Goal: Ask a question

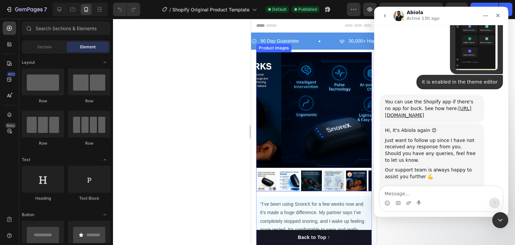
scroll to position [6721, 0]
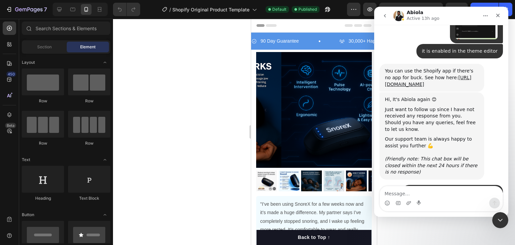
click at [507, 183] on div "We're on GMT + 7 timezone and may get back to you shortly! Normally we can reso…" at bounding box center [441, 121] width 134 height 192
click at [506, 187] on div "Intercom messenger" at bounding box center [441, 198] width 134 height 25
drag, startPoint x: 498, startPoint y: 161, endPoint x: 499, endPoint y: 167, distance: 5.4
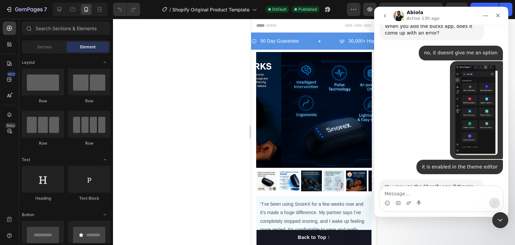
scroll to position [6613, 0]
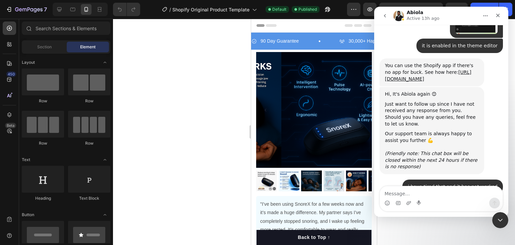
scroll to position [6728, 0]
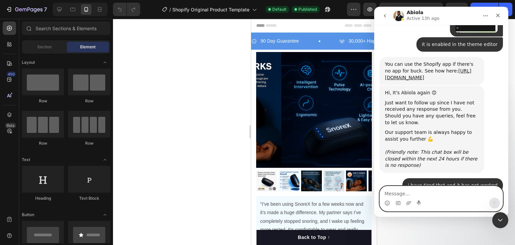
click at [399, 191] on textarea "Message…" at bounding box center [441, 191] width 123 height 11
type textarea "hi i have tried this and its still not showing"
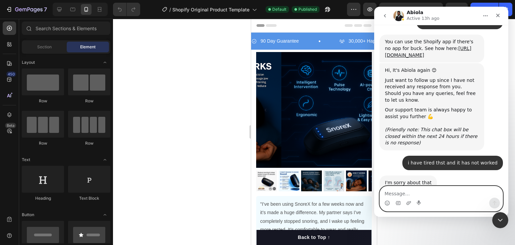
scroll to position [6757, 0]
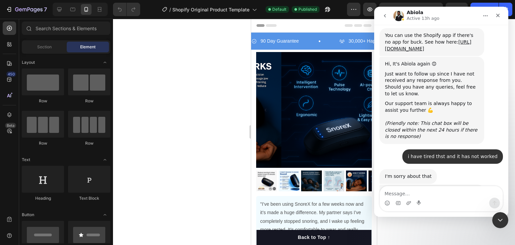
click at [219, 143] on div at bounding box center [314, 132] width 402 height 226
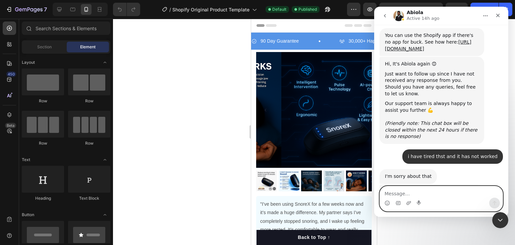
click at [401, 186] on textarea "Message…" at bounding box center [441, 191] width 123 height 11
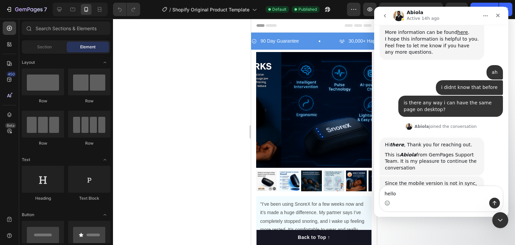
scroll to position [6326, 0]
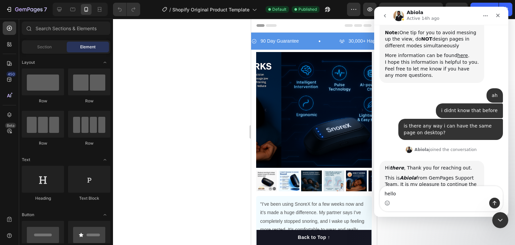
copy div "hello. im having trouble enabling and connecting the "bucks" app into gempages"
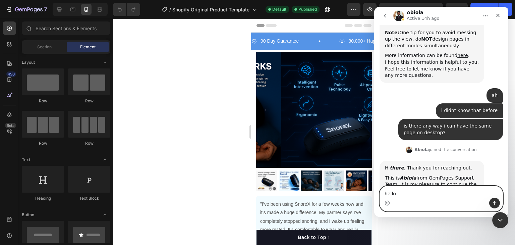
click at [393, 190] on textarea "hello" at bounding box center [441, 191] width 123 height 11
paste textarea ". im having trouble enabling and connecting the "bucks" app into gempages"
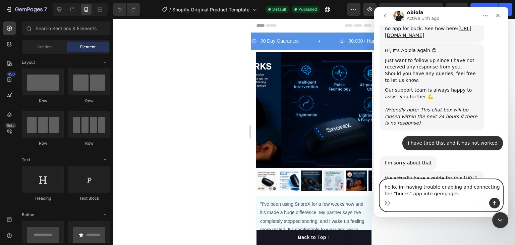
scroll to position [6763, 0]
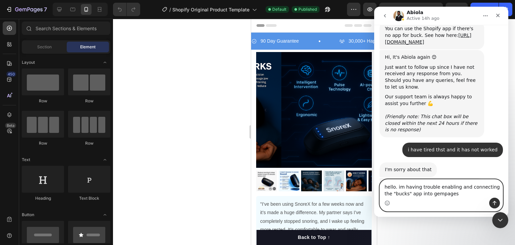
type textarea "hello. im having trouble enabling and connecting the "bucks" app into gempages"
click at [494, 203] on icon "Send a message…" at bounding box center [494, 202] width 5 height 5
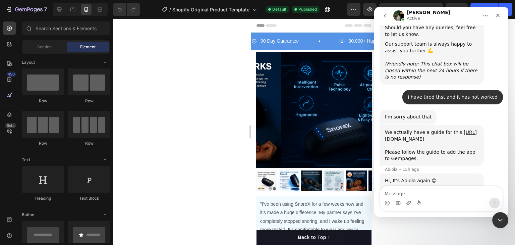
scroll to position [6869, 0]
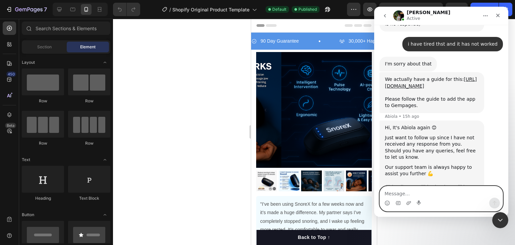
click at [429, 193] on textarea "Message…" at bounding box center [441, 191] width 123 height 11
type textarea "thanks"
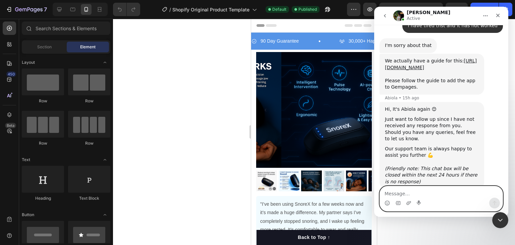
scroll to position [6889, 0]
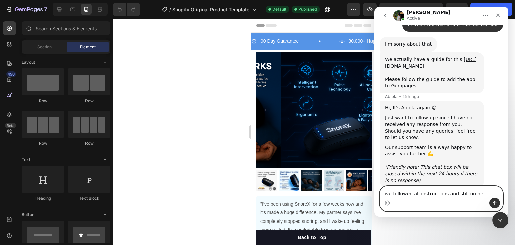
type textarea "ive followed all instructions and still no help"
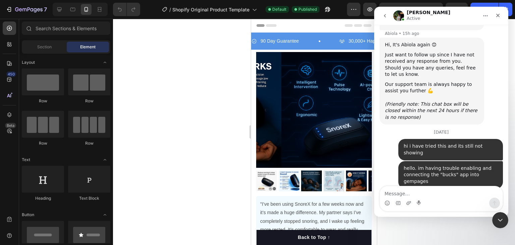
scroll to position [6986, 0]
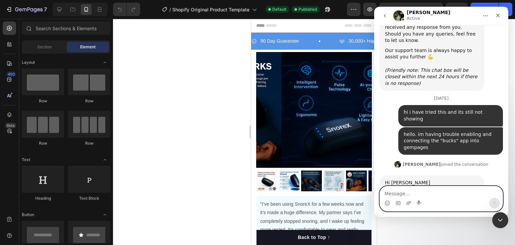
click at [410, 188] on textarea "Message…" at bounding box center [441, 191] width 123 height 11
type textarea "thanks please keep me updated"
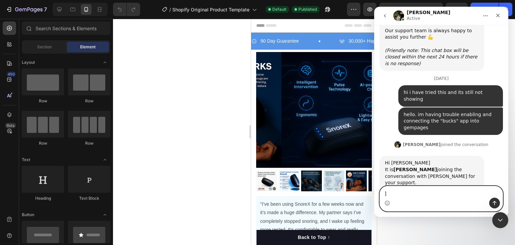
type textarea "]"
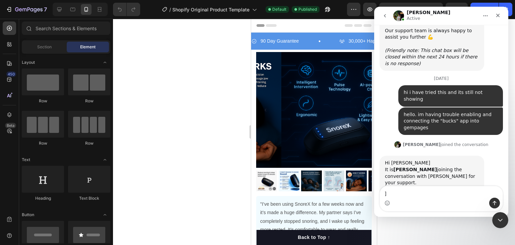
click at [190, 102] on div at bounding box center [314, 132] width 402 height 226
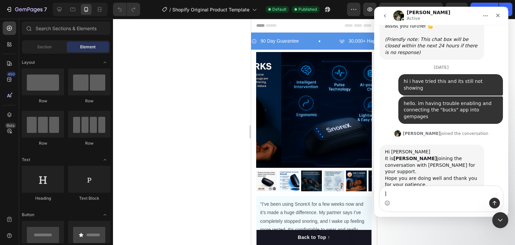
scroll to position [7025, 0]
